Goal: Purchase product/service

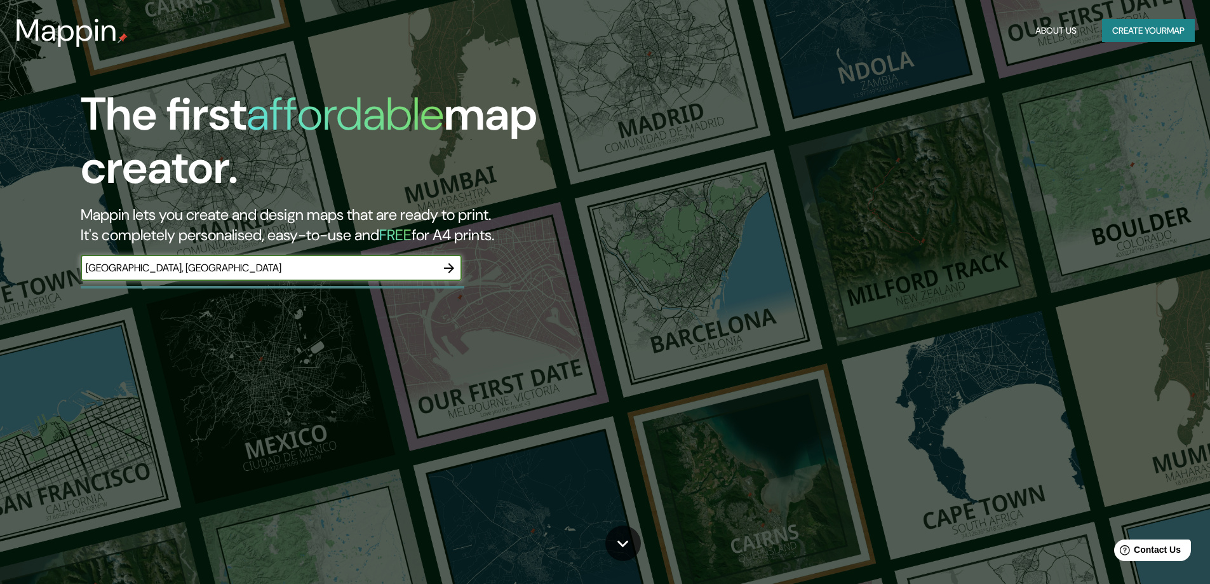
type input "lima, peru"
click at [452, 262] on icon "button" at bounding box center [448, 267] width 15 height 15
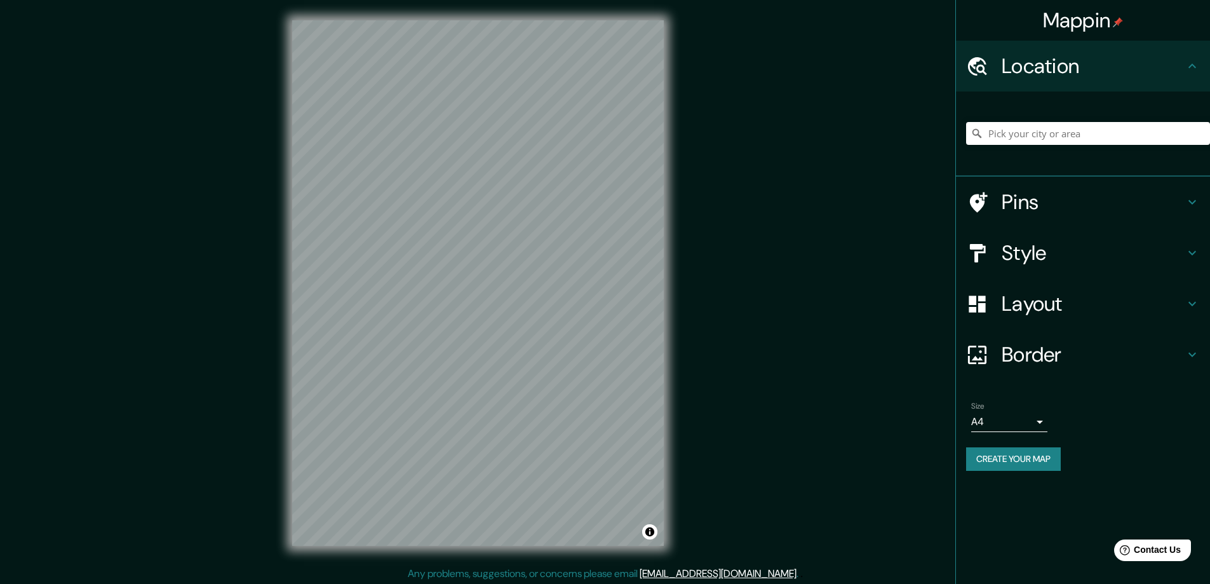
drag, startPoint x: 452, startPoint y: 262, endPoint x: 674, endPoint y: 432, distance: 280.3
click at [674, 432] on div "© Mapbox © OpenStreetMap Improve this map" at bounding box center [478, 283] width 412 height 566
click at [692, 97] on div "Mappin Location Pins Style Layout Border Choose a border. Hint : you can make l…" at bounding box center [605, 293] width 1210 height 586
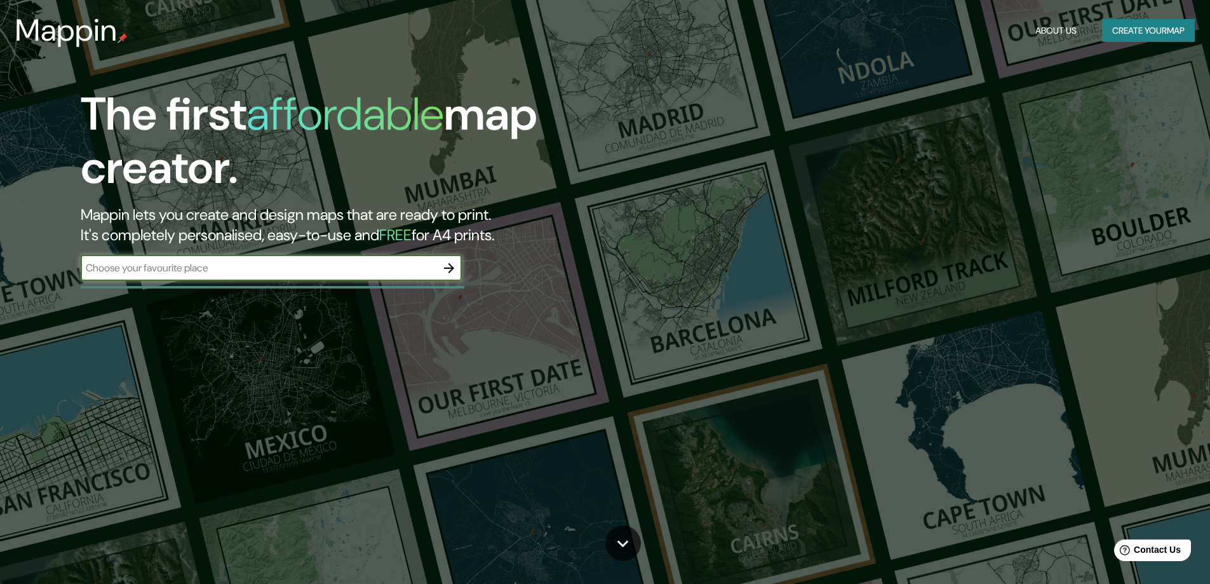
click at [267, 274] on input "text" at bounding box center [259, 267] width 356 height 15
click at [398, 333] on div "The first affordable map creator. Mappin lets you create and design maps that a…" at bounding box center [605, 292] width 1210 height 584
click at [318, 257] on div "​" at bounding box center [271, 267] width 381 height 25
type input "Lima"
click at [449, 264] on icon "button" at bounding box center [449, 268] width 10 height 10
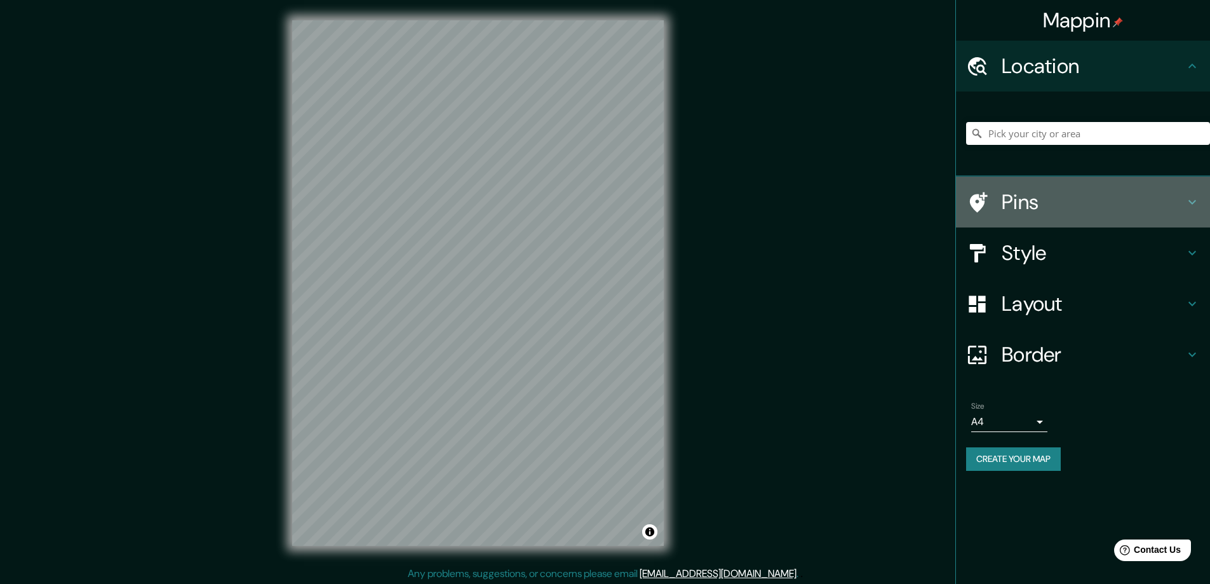
click at [1029, 193] on h4 "Pins" at bounding box center [1092, 201] width 183 height 25
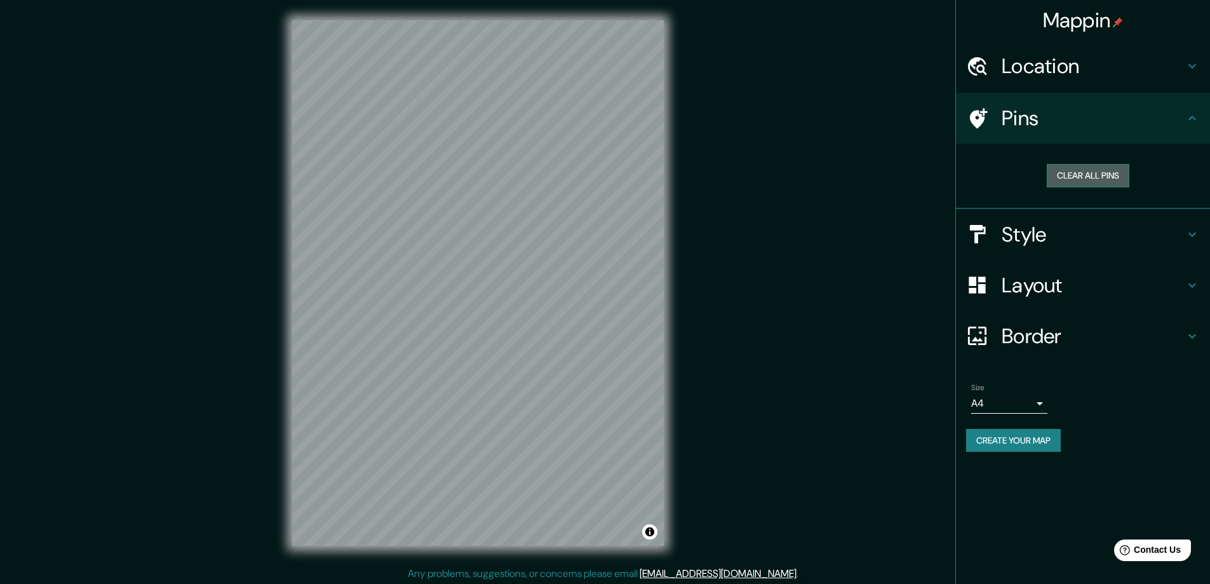
click at [1071, 173] on button "Clear all pins" at bounding box center [1087, 175] width 83 height 23
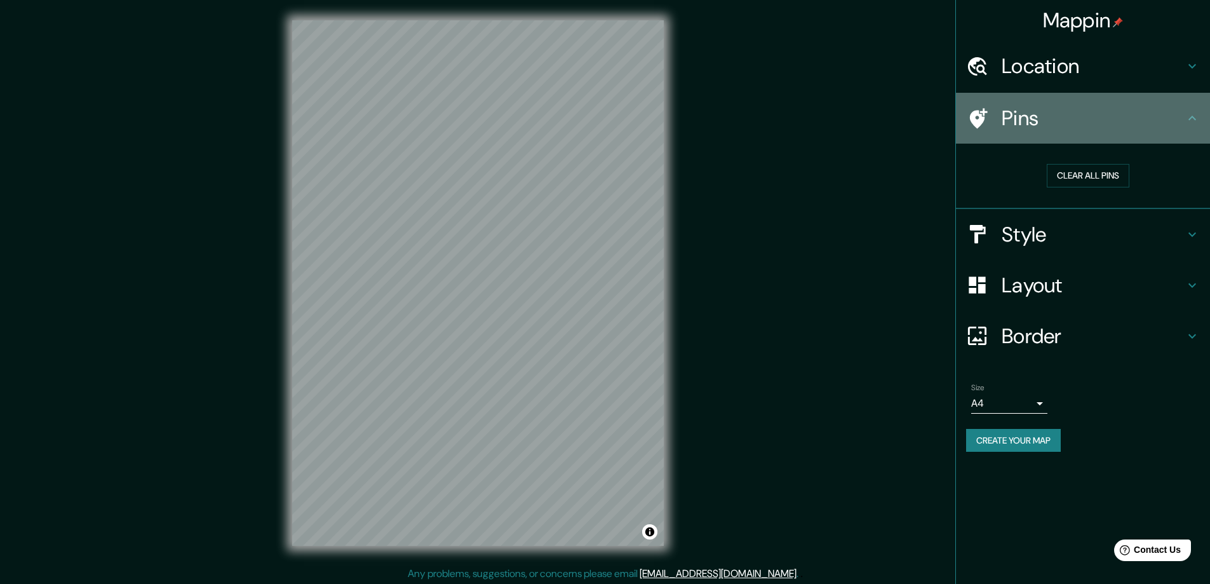
click at [1058, 116] on h4 "Pins" at bounding box center [1092, 117] width 183 height 25
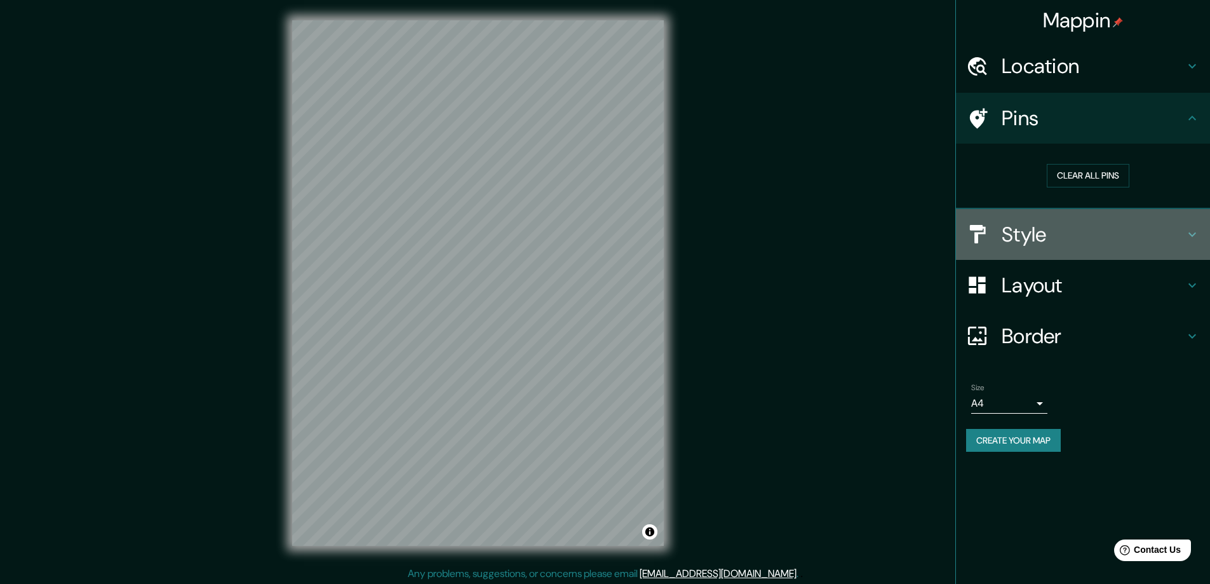
click at [1018, 232] on h4 "Style" at bounding box center [1092, 234] width 183 height 25
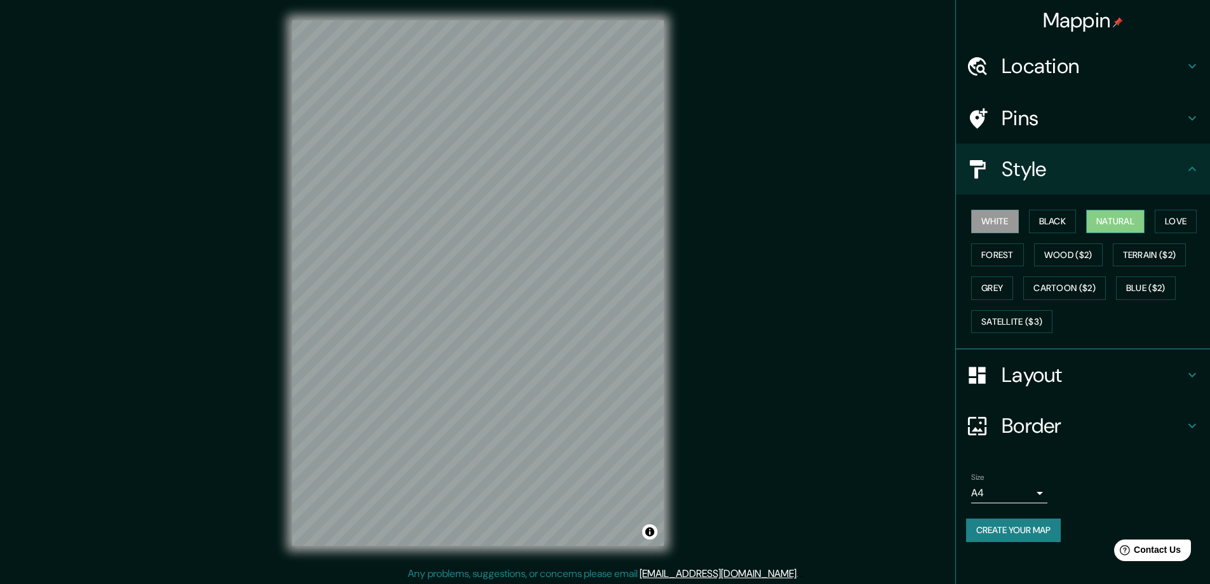
click at [1116, 220] on button "Natural" at bounding box center [1115, 221] width 58 height 23
click at [1196, 221] on button "Love" at bounding box center [1175, 221] width 42 height 23
click at [1010, 253] on button "Forest" at bounding box center [997, 254] width 53 height 23
click at [1137, 259] on button "Terrain ($2)" at bounding box center [1149, 254] width 74 height 23
click at [1079, 252] on button "Wood ($2)" at bounding box center [1068, 254] width 69 height 23
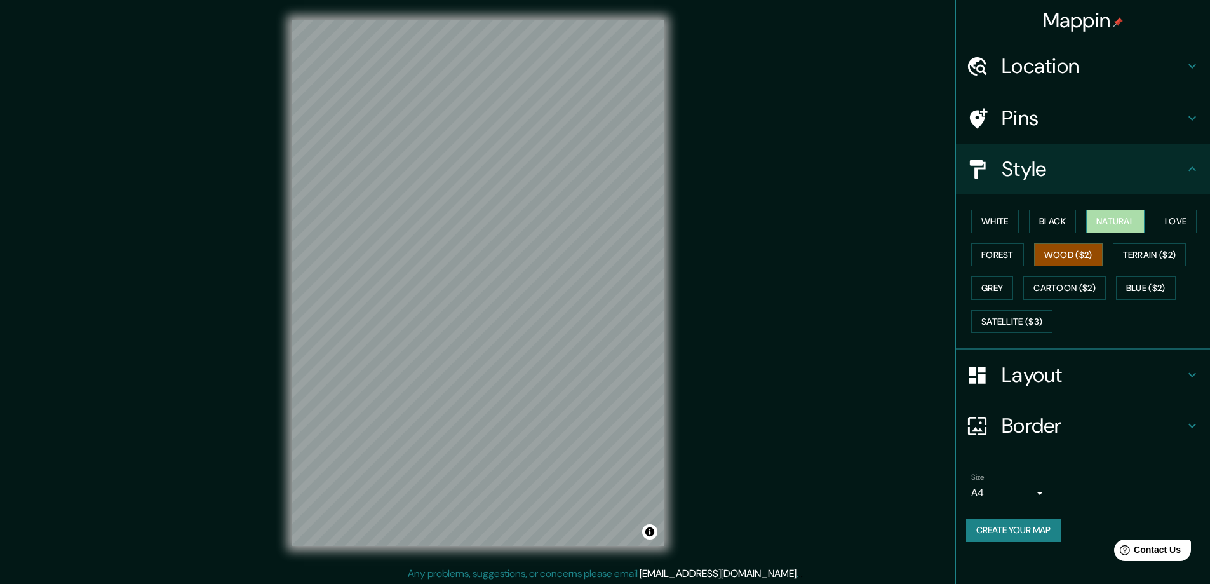
click at [1106, 228] on button "Natural" at bounding box center [1115, 221] width 58 height 23
click at [1025, 370] on h4 "Layout" at bounding box center [1092, 374] width 183 height 25
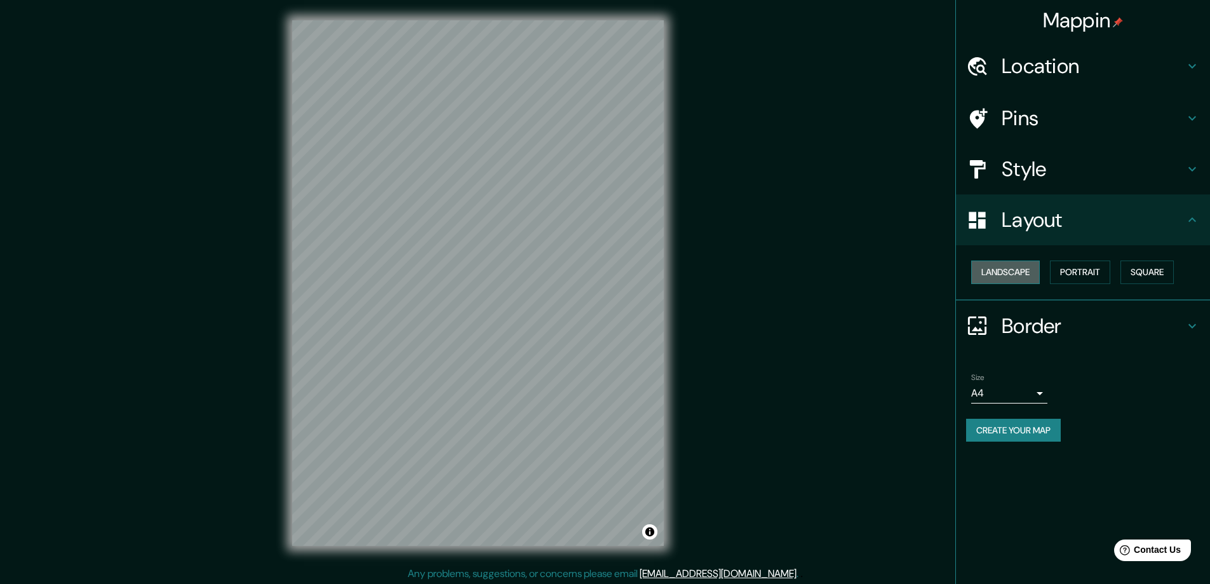
click at [1010, 265] on button "Landscape" at bounding box center [1005, 271] width 69 height 23
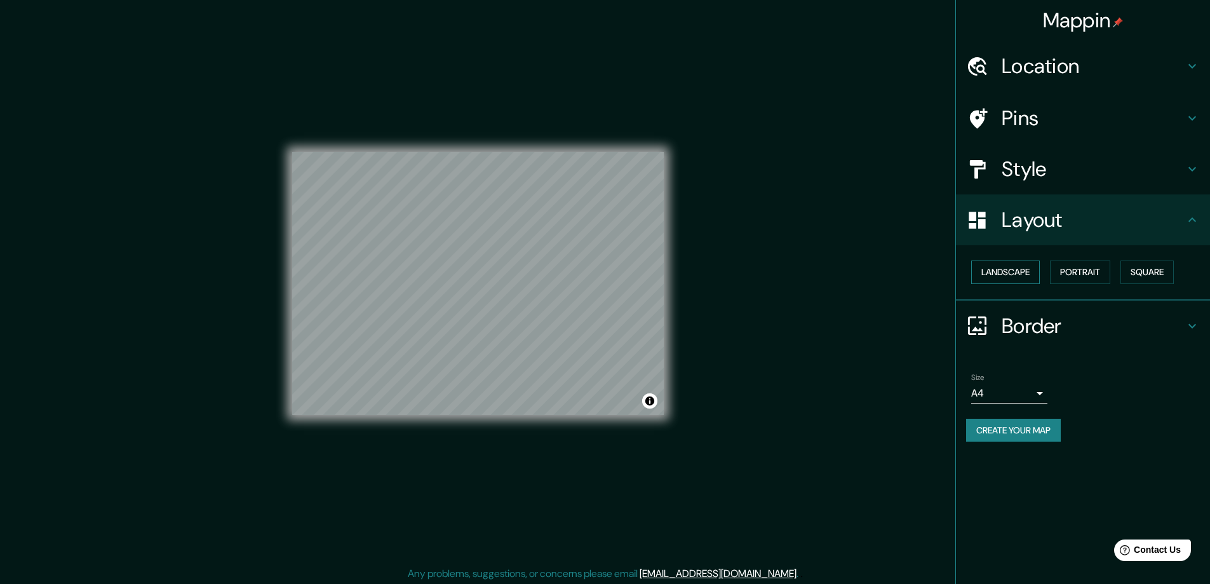
click at [1010, 265] on button "Landscape" at bounding box center [1005, 271] width 69 height 23
click at [1110, 283] on button "Portrait" at bounding box center [1080, 271] width 60 height 23
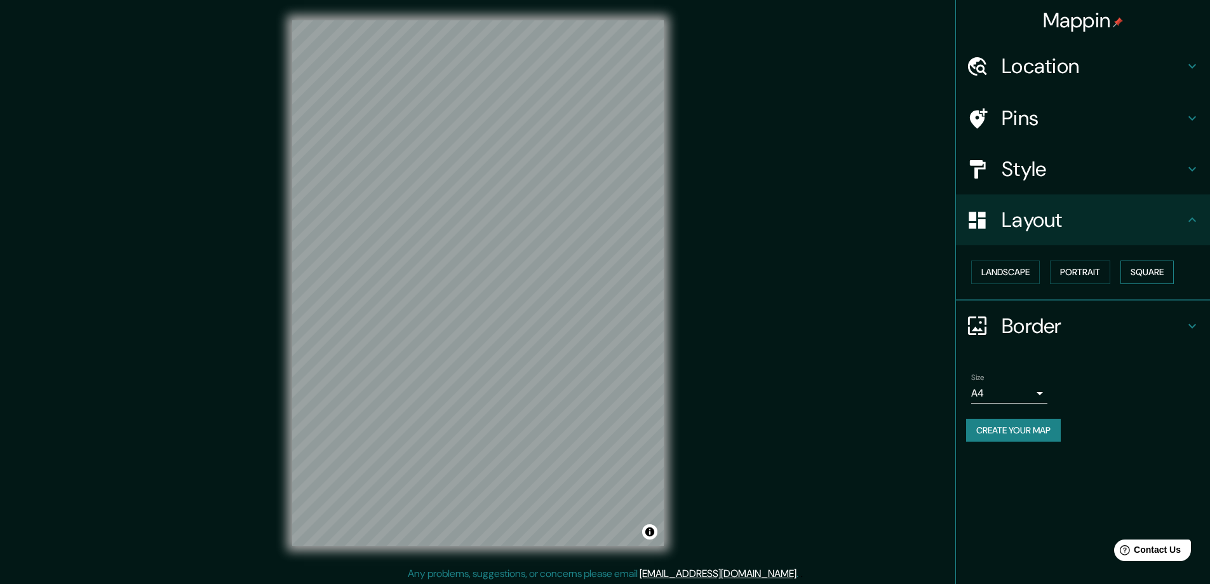
click at [1146, 276] on button "Square" at bounding box center [1146, 271] width 53 height 23
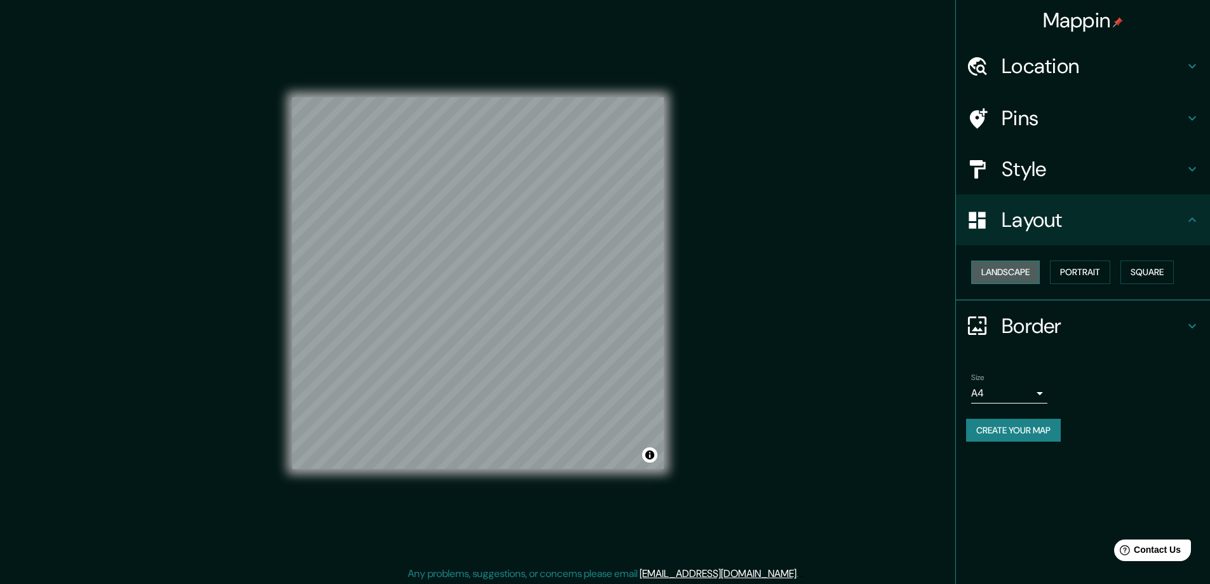
click at [998, 265] on button "Landscape" at bounding box center [1005, 271] width 69 height 23
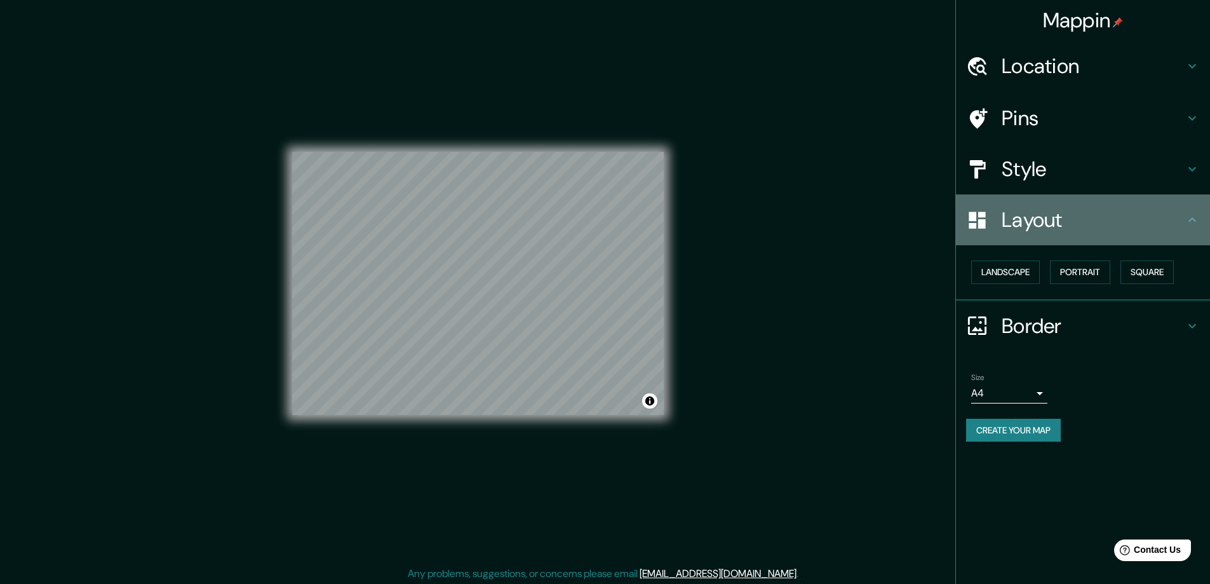
click at [1076, 235] on div "Layout" at bounding box center [1083, 219] width 254 height 51
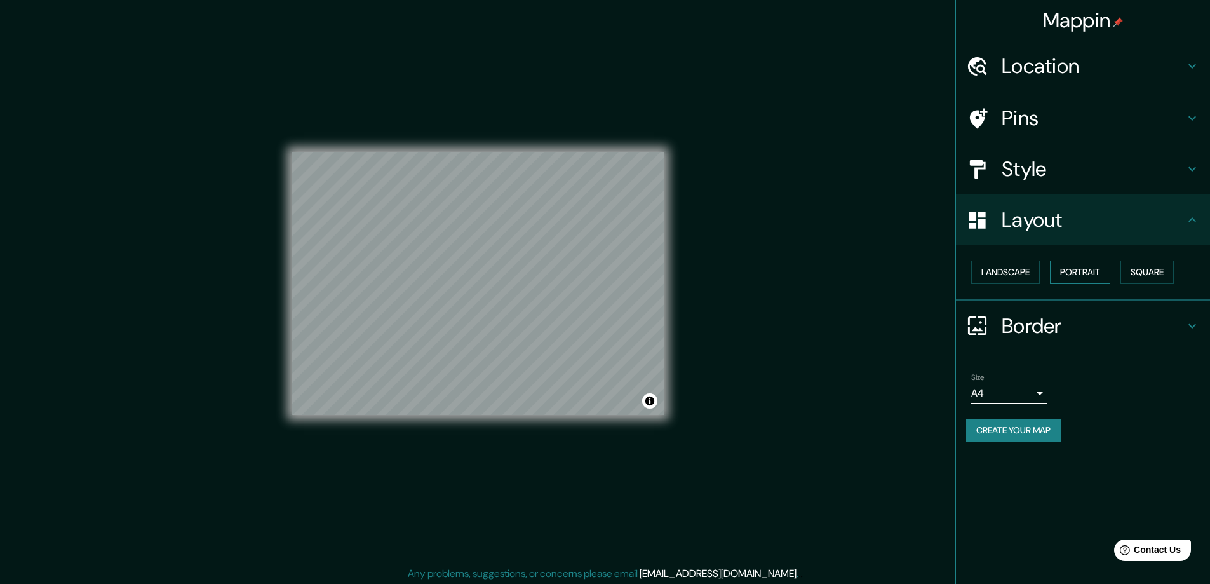
click at [1088, 266] on button "Portrait" at bounding box center [1080, 271] width 60 height 23
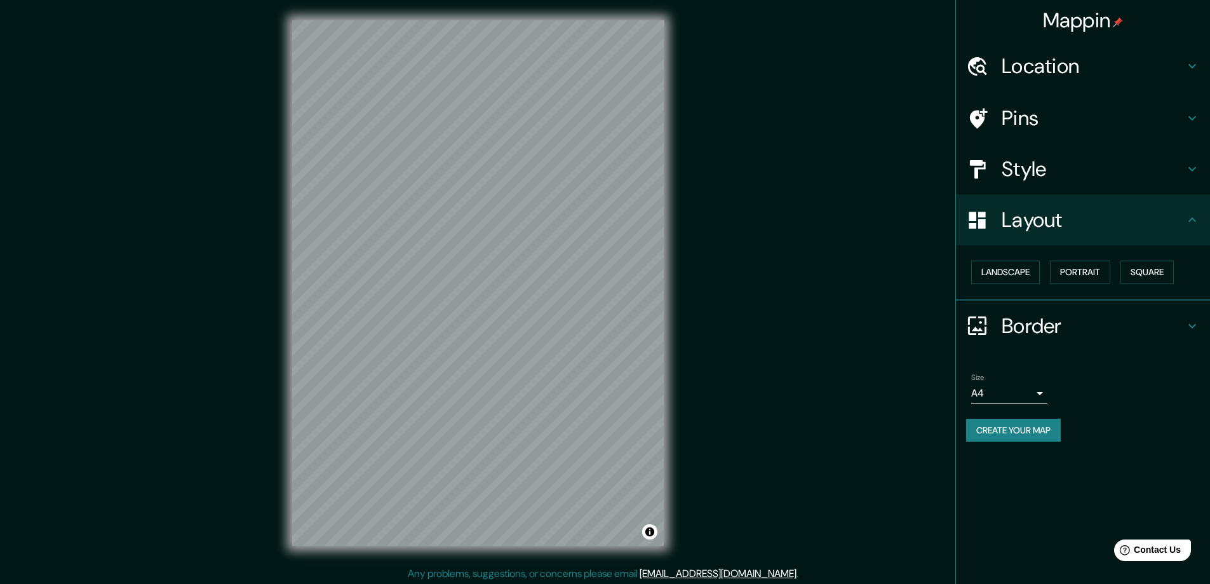
click at [1078, 232] on h4 "Layout" at bounding box center [1092, 219] width 183 height 25
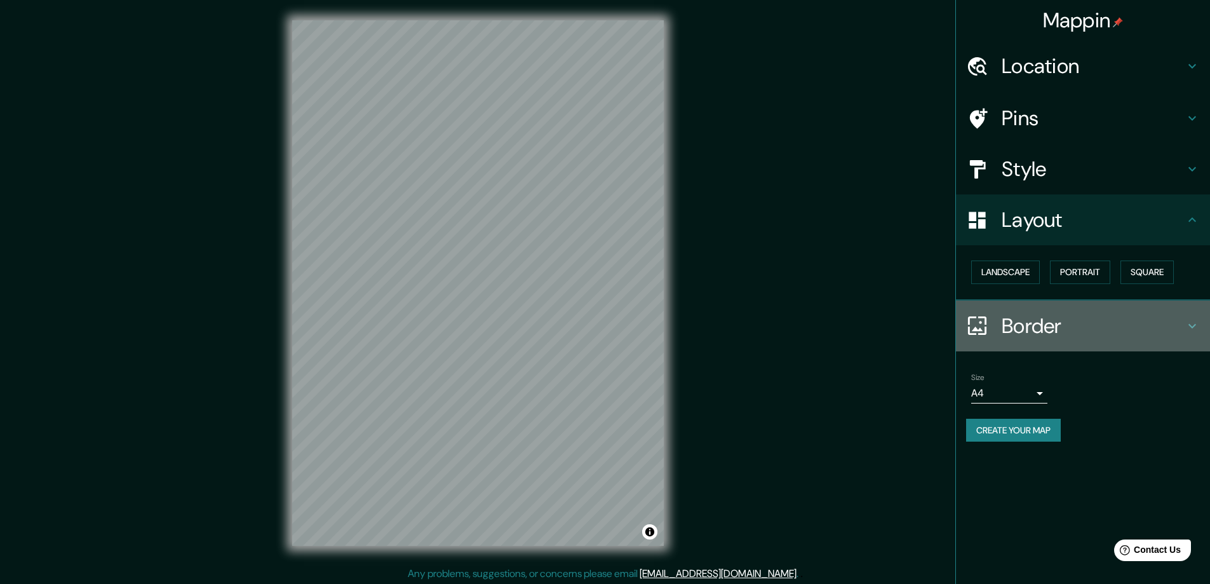
click at [1024, 337] on h4 "Border" at bounding box center [1092, 325] width 183 height 25
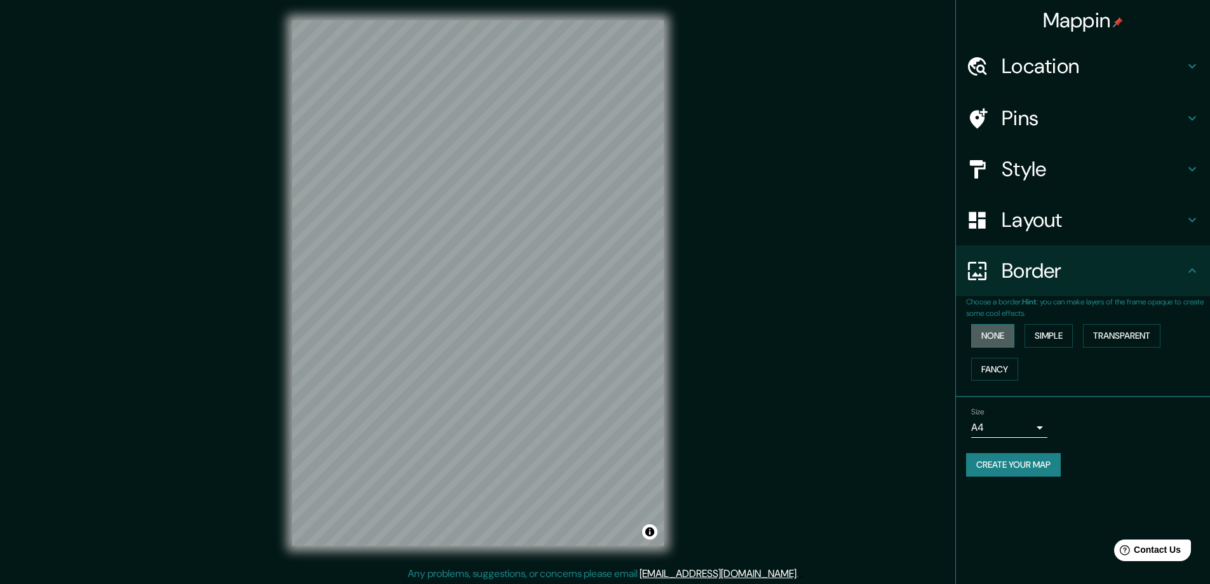
click at [1007, 336] on button "None" at bounding box center [992, 335] width 43 height 23
click at [1029, 266] on h4 "Border" at bounding box center [1092, 270] width 183 height 25
click at [1012, 424] on body "Mappin Location Pins Style Layout Border Choose a border. Hint : you can make l…" at bounding box center [605, 292] width 1210 height 584
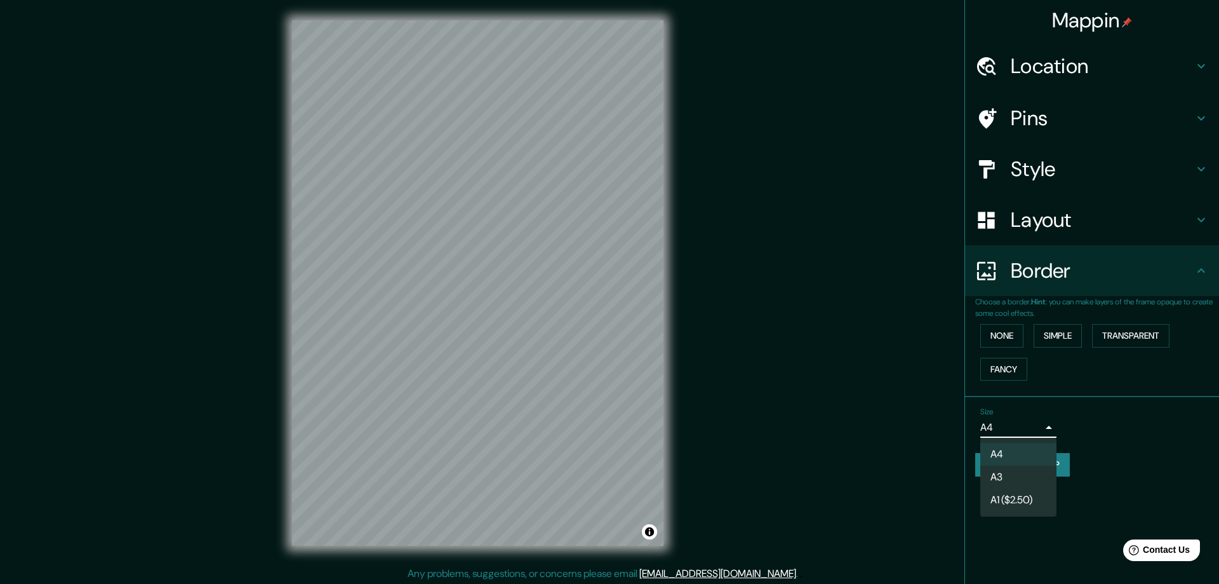
click at [1011, 474] on li "A3" at bounding box center [1018, 476] width 76 height 23
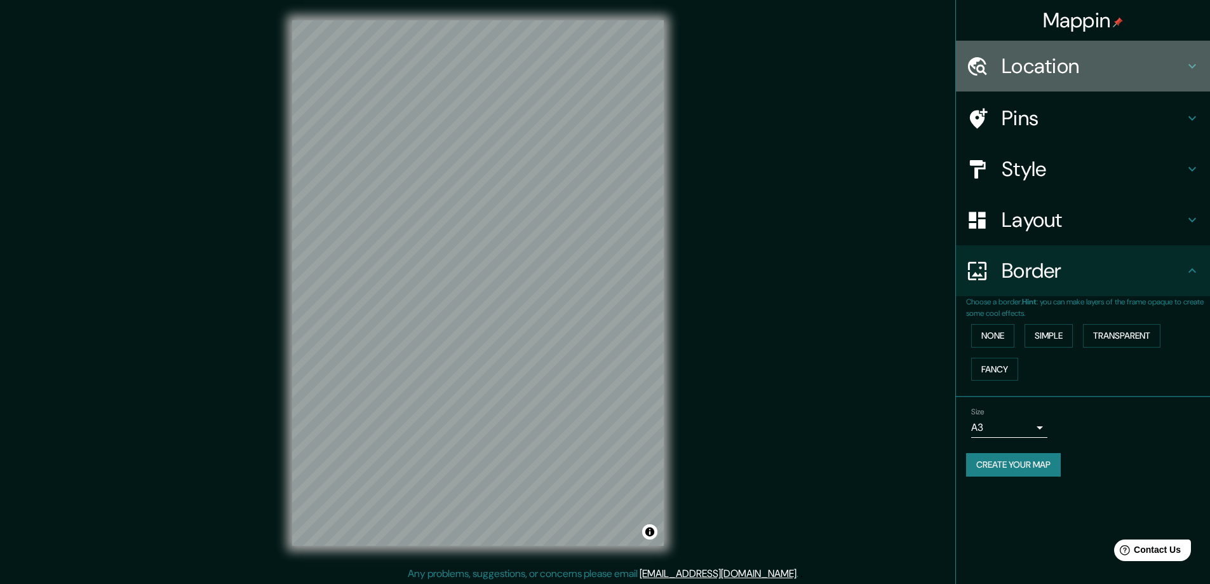
click at [1044, 72] on h4 "Location" at bounding box center [1092, 65] width 183 height 25
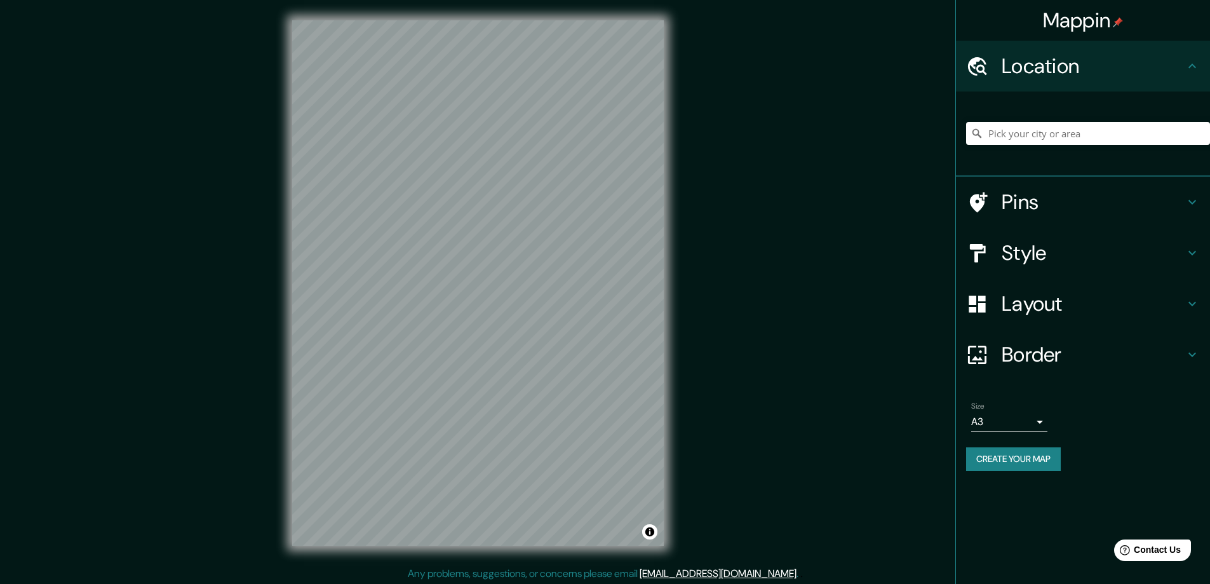
drag, startPoint x: 1043, startPoint y: 182, endPoint x: 1040, endPoint y: 191, distance: 9.4
click at [1043, 184] on div "Pins" at bounding box center [1083, 202] width 254 height 51
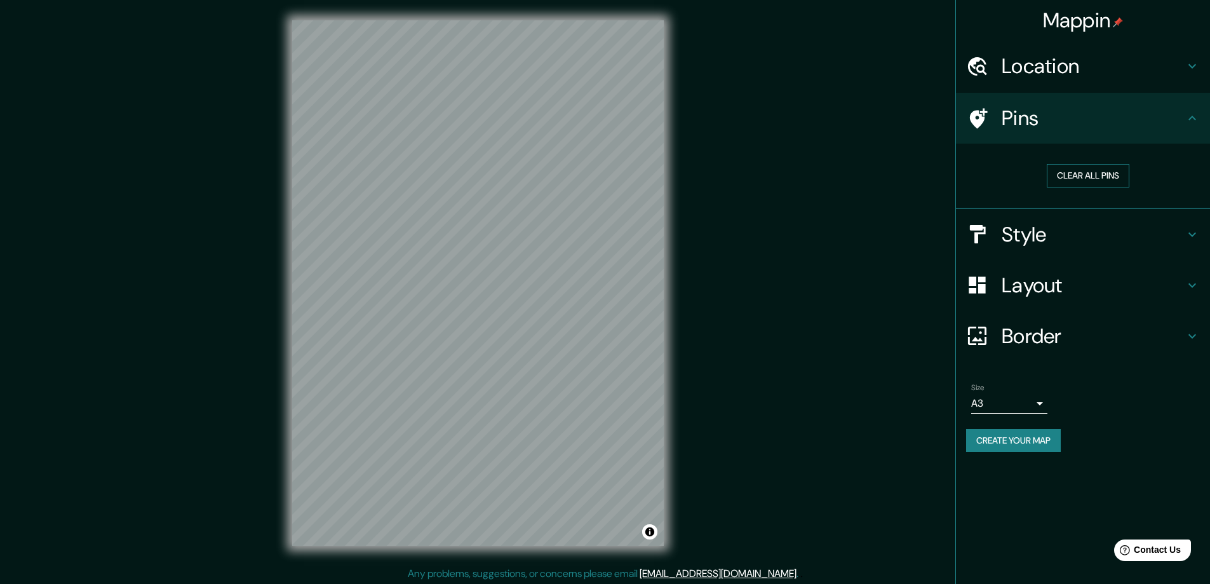
click at [1072, 182] on button "Clear all pins" at bounding box center [1087, 175] width 83 height 23
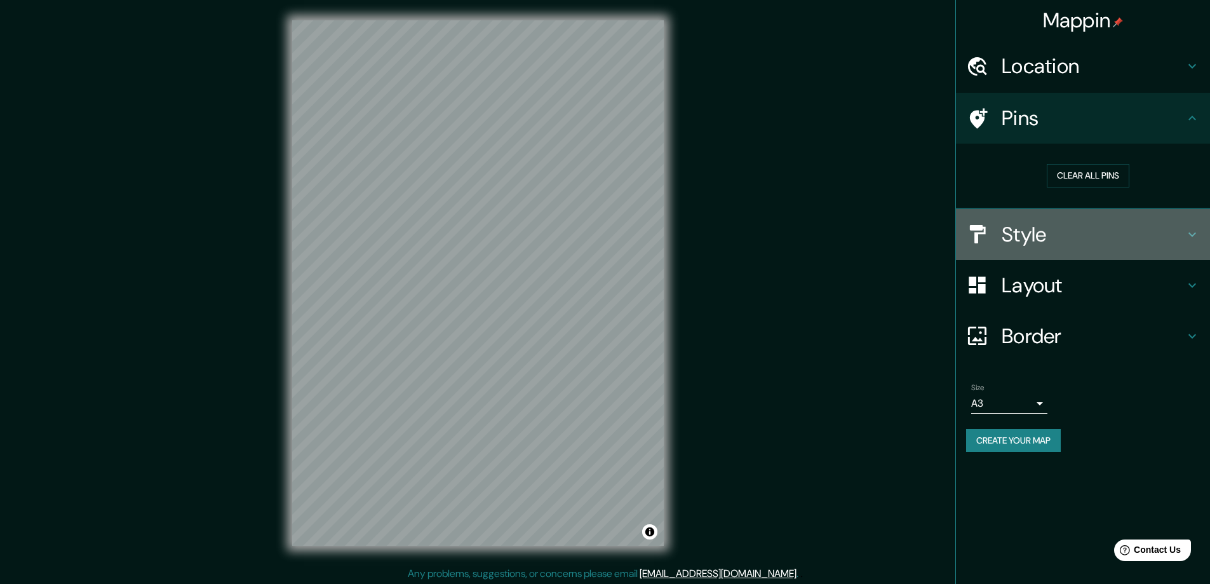
click at [987, 238] on icon at bounding box center [977, 234] width 22 height 22
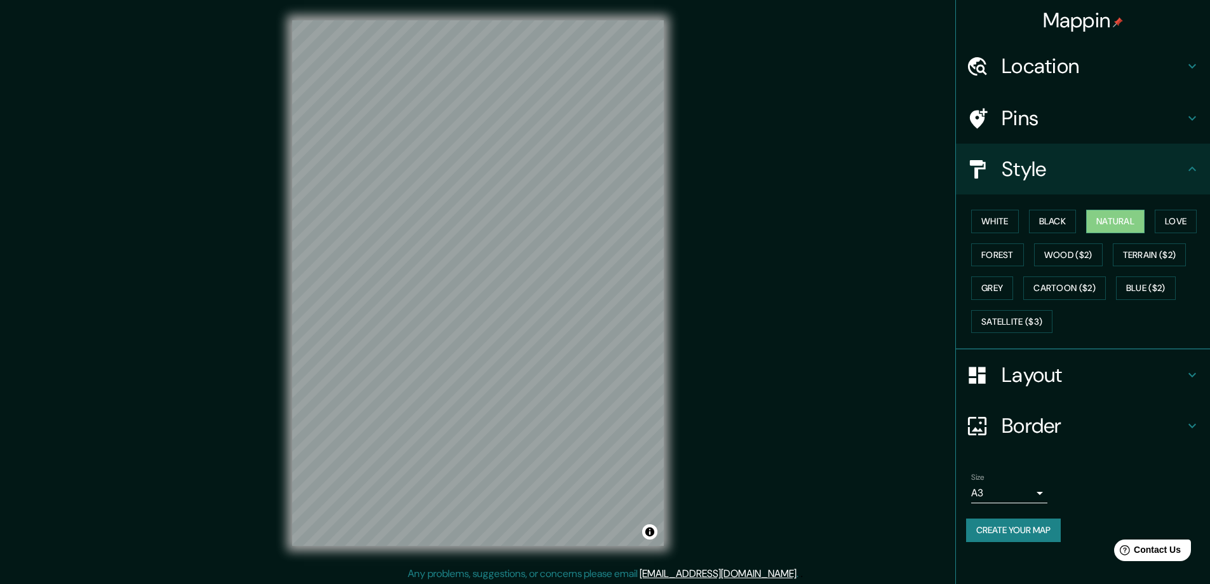
click at [1025, 115] on h4 "Pins" at bounding box center [1092, 117] width 183 height 25
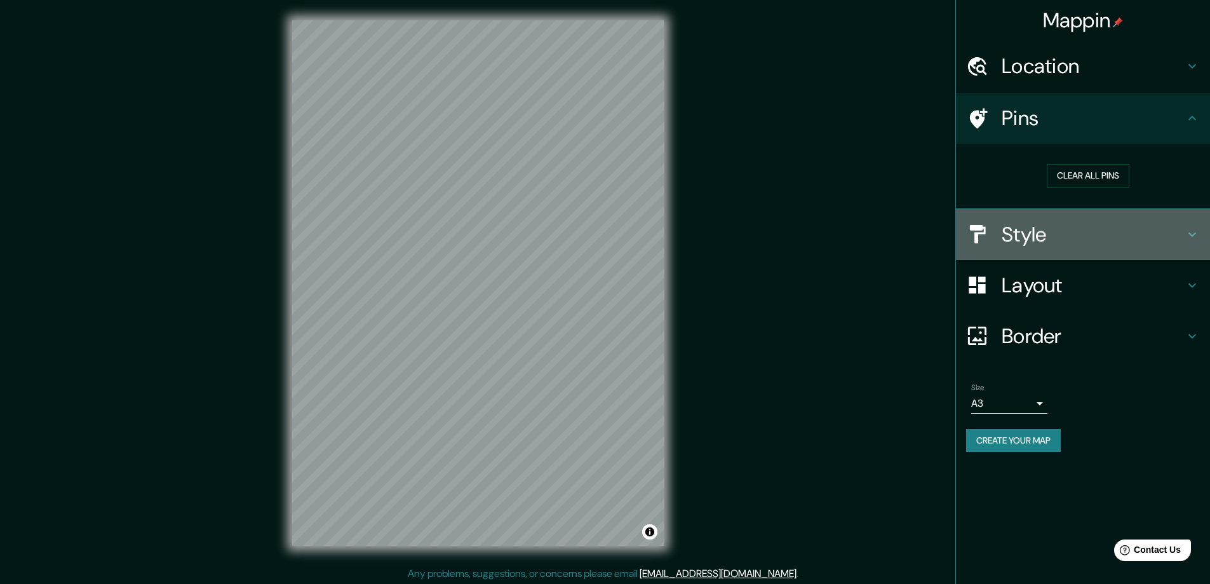
click at [1010, 229] on h4 "Style" at bounding box center [1092, 234] width 183 height 25
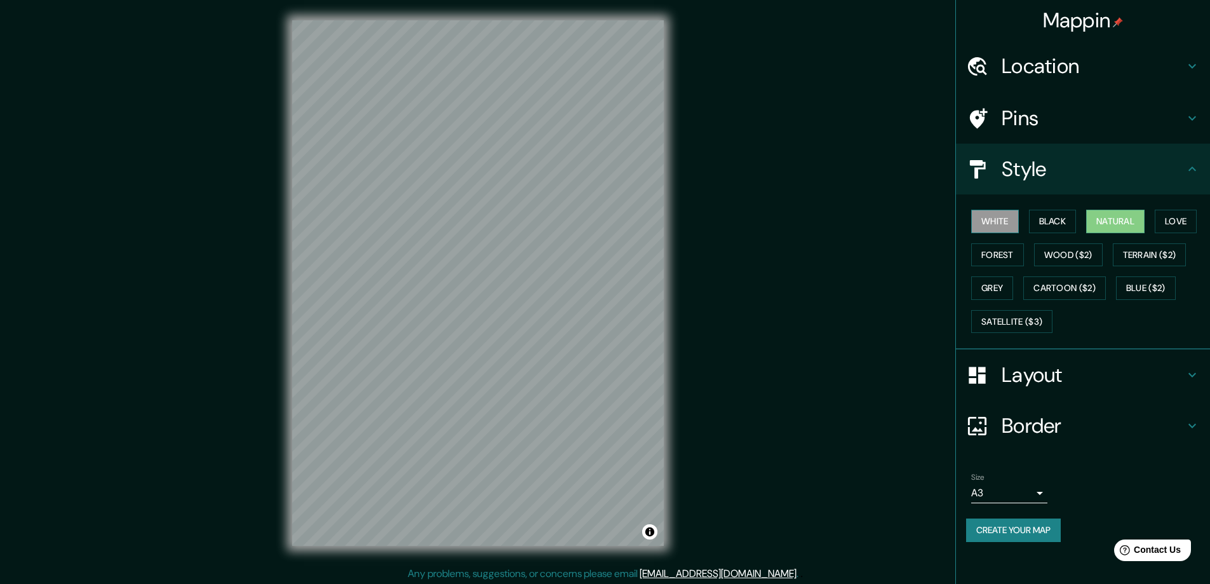
click at [1006, 229] on button "White" at bounding box center [995, 221] width 48 height 23
click at [1119, 222] on button "Natural" at bounding box center [1115, 221] width 58 height 23
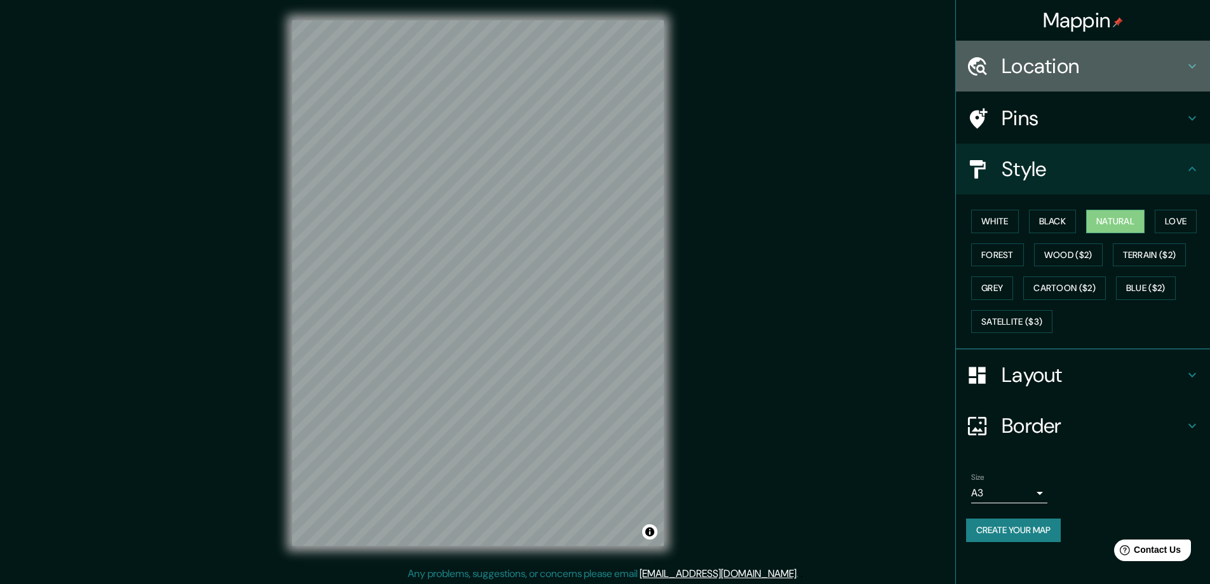
click at [1057, 70] on h4 "Location" at bounding box center [1092, 65] width 183 height 25
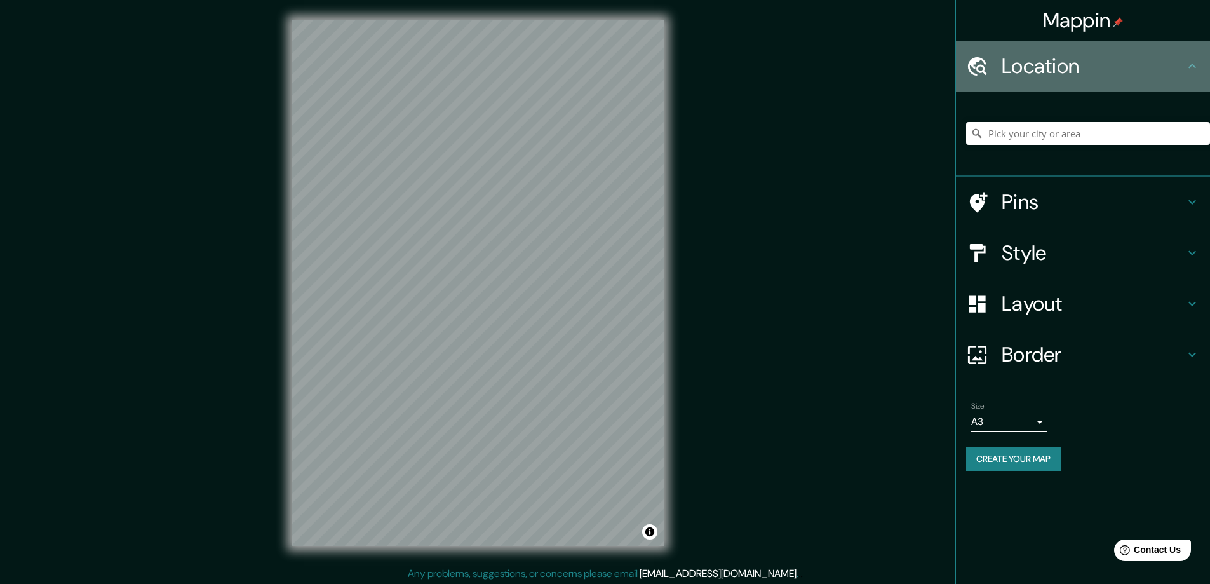
click at [1057, 70] on h4 "Location" at bounding box center [1092, 65] width 183 height 25
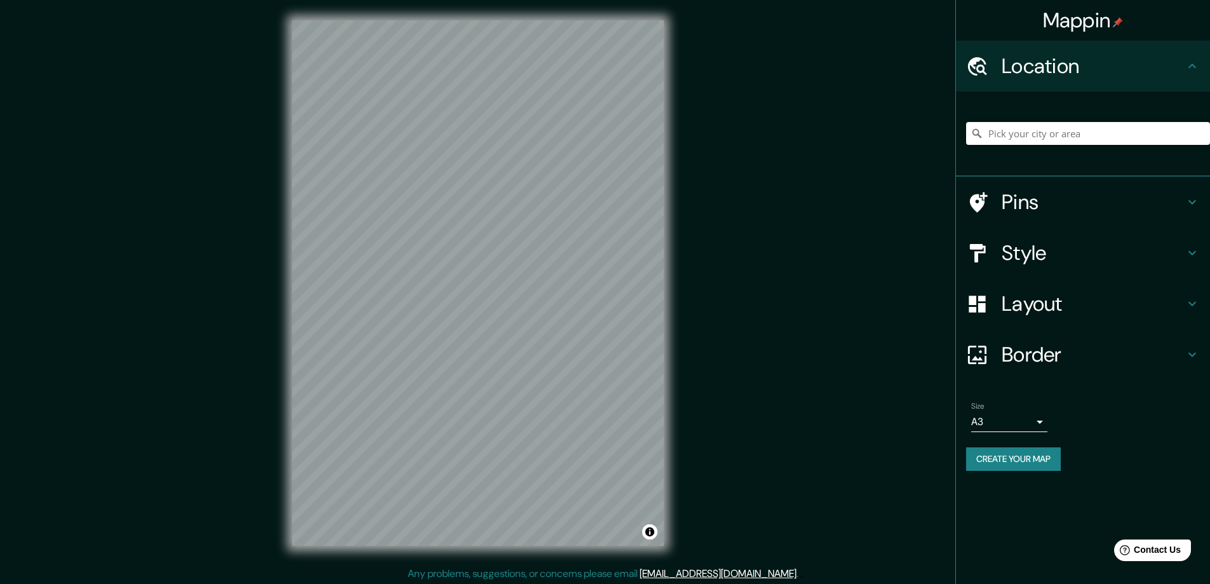
click at [1029, 464] on button "Create your map" at bounding box center [1013, 458] width 95 height 23
click at [1023, 242] on h4 "Style" at bounding box center [1092, 252] width 183 height 25
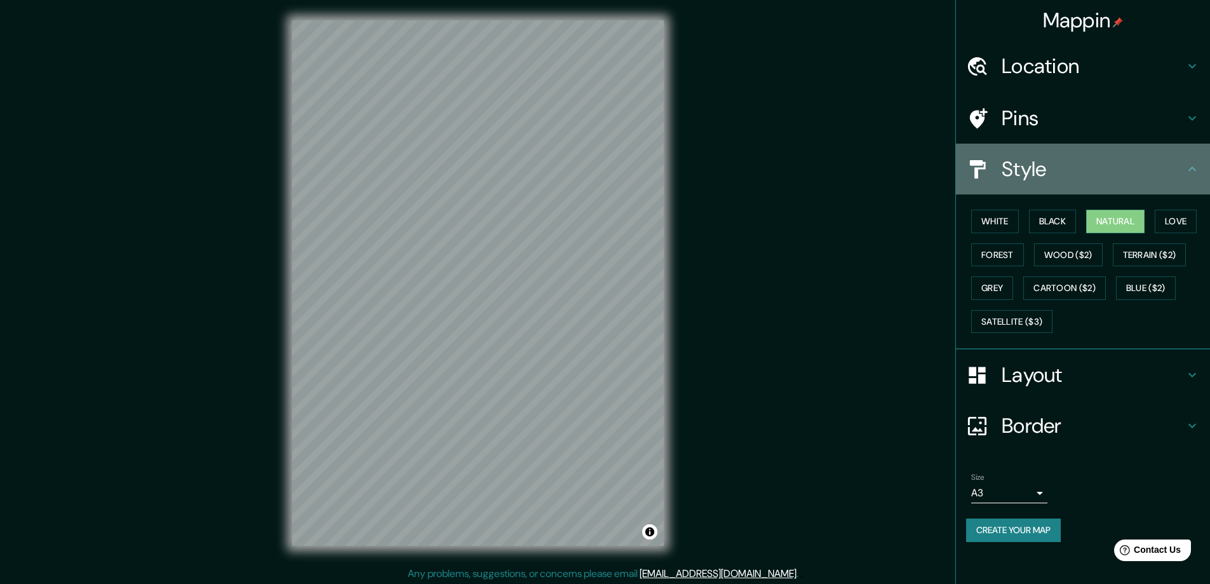
click at [1058, 156] on h4 "Style" at bounding box center [1092, 168] width 183 height 25
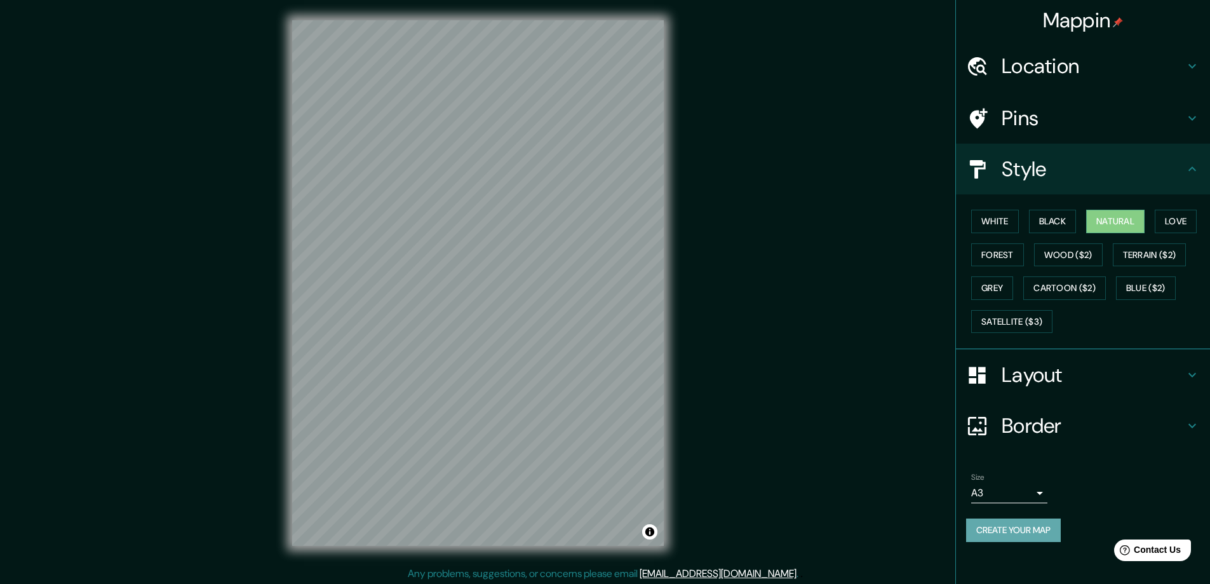
click at [1003, 530] on button "Create your map" at bounding box center [1013, 529] width 95 height 23
click at [1011, 490] on body "Mappin Location Pins Style White Black Natural Love Forest Wood ($2) Terrain ($…" at bounding box center [605, 292] width 1210 height 584
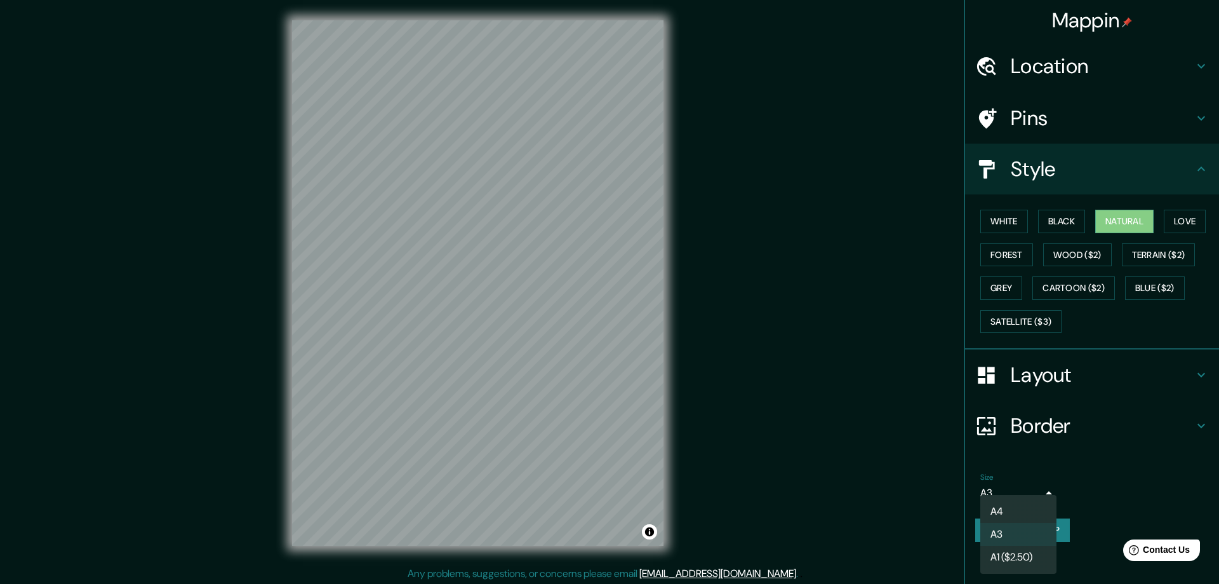
click at [1000, 507] on li "A4" at bounding box center [1018, 511] width 76 height 23
type input "single"
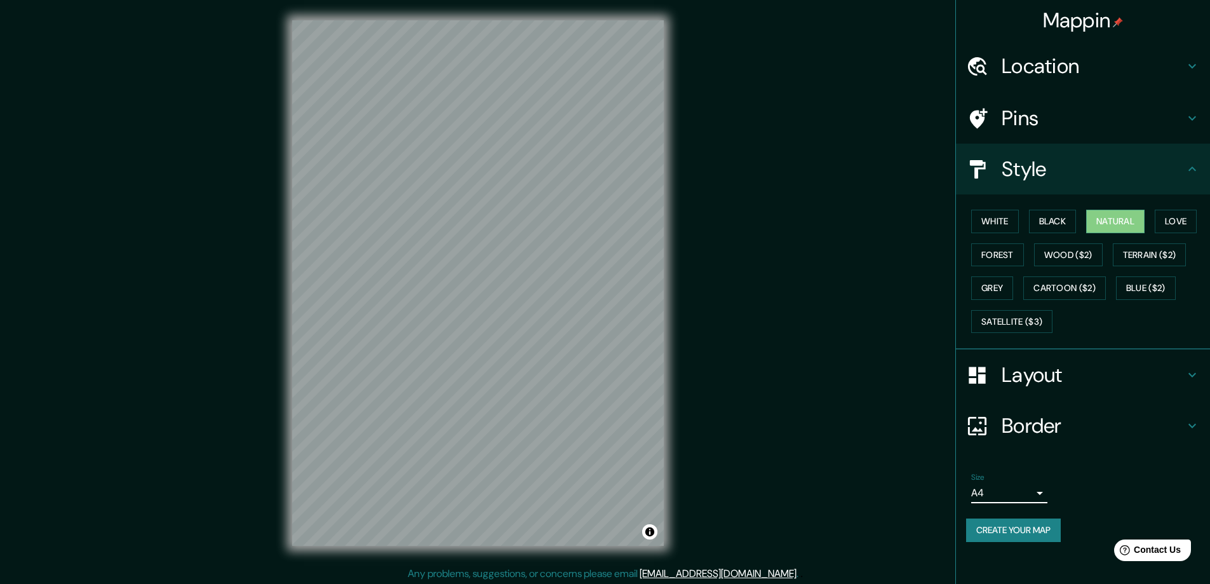
click at [1004, 532] on button "Create your map" at bounding box center [1013, 529] width 95 height 23
